Goal: Navigation & Orientation: Go to known website

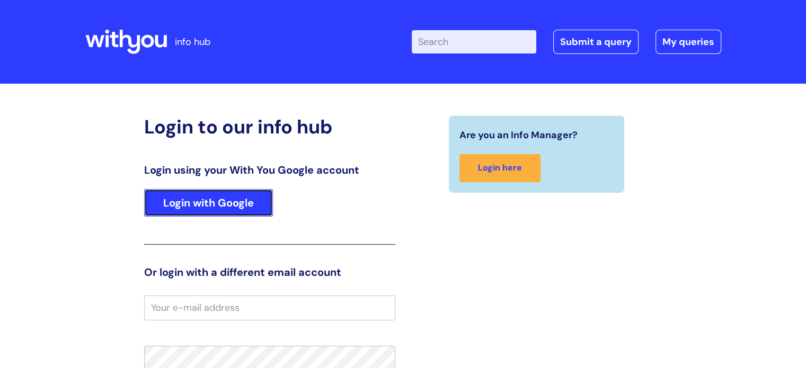
click at [214, 197] on link "Login with Google" at bounding box center [208, 203] width 129 height 28
